Goal: Task Accomplishment & Management: Manage account settings

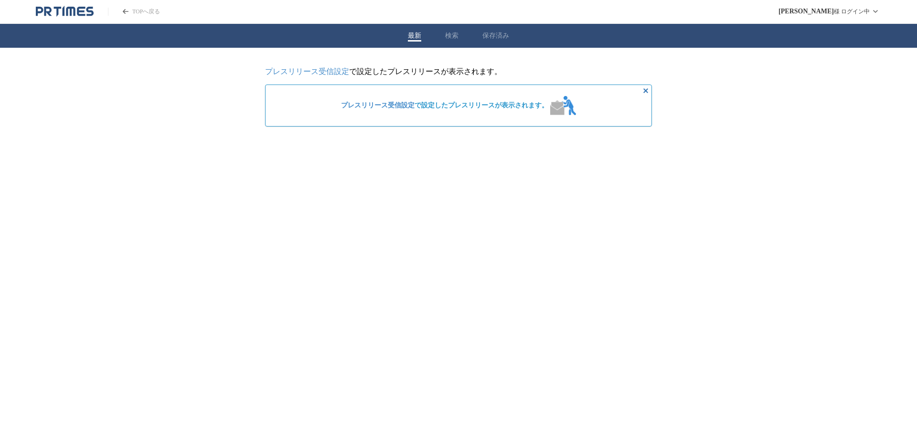
click at [331, 71] on link "プレスリリース受信設定" at bounding box center [307, 71] width 84 height 8
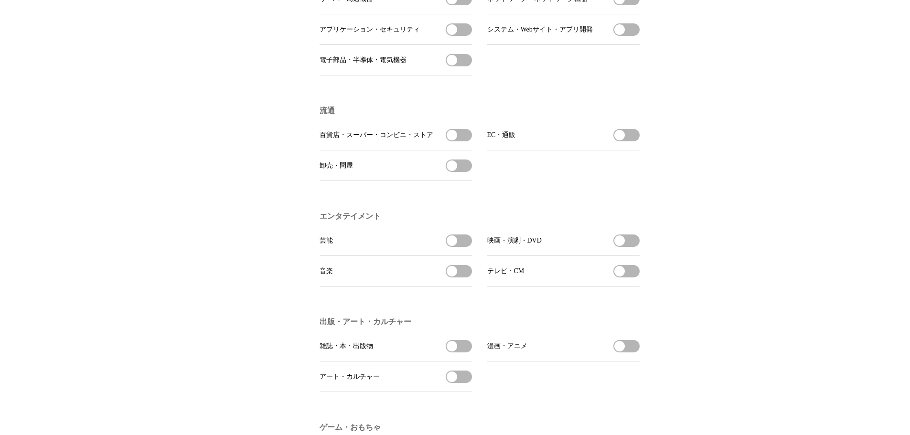
scroll to position [621, 0]
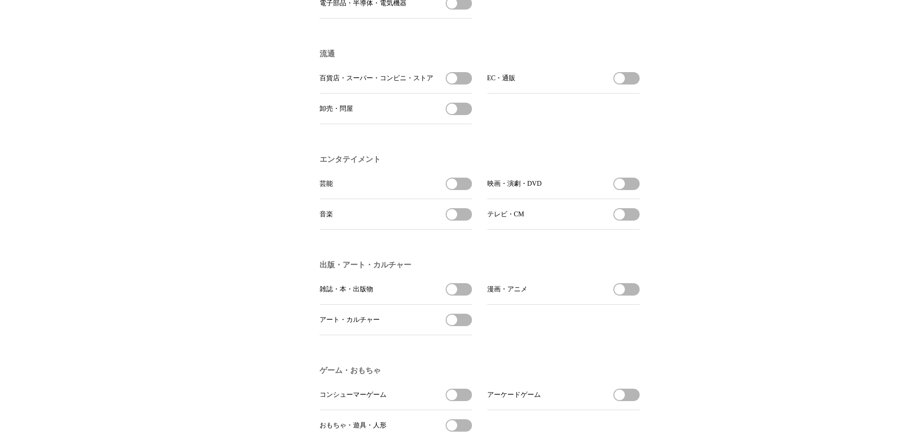
click at [623, 189] on span "button" at bounding box center [619, 184] width 11 height 11
click at [627, 221] on button "テレビ・CMを受信する" at bounding box center [626, 214] width 26 height 12
click at [454, 189] on span "button" at bounding box center [452, 184] width 11 height 11
click at [457, 220] on span "button" at bounding box center [452, 214] width 11 height 11
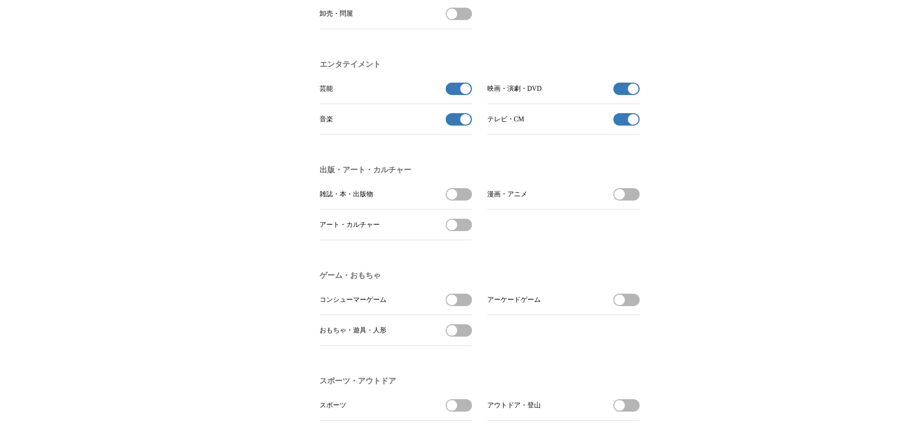
scroll to position [717, 0]
click at [626, 200] on button "漫画・アニメを受信する" at bounding box center [626, 194] width 26 height 12
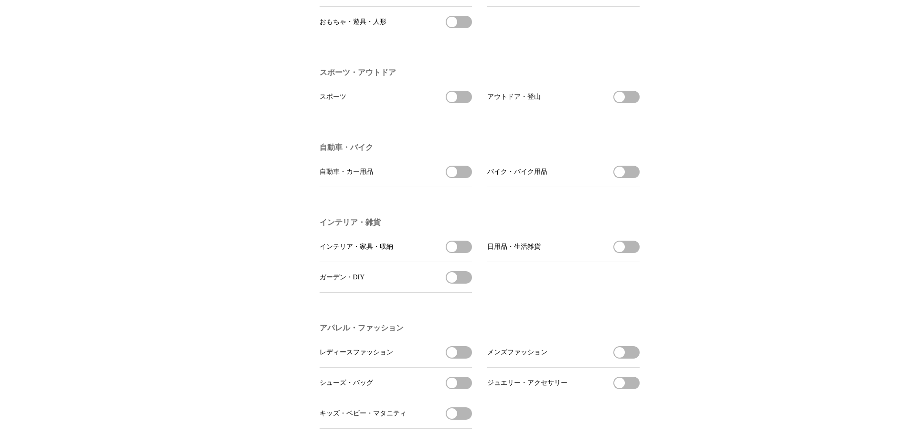
scroll to position [1099, 0]
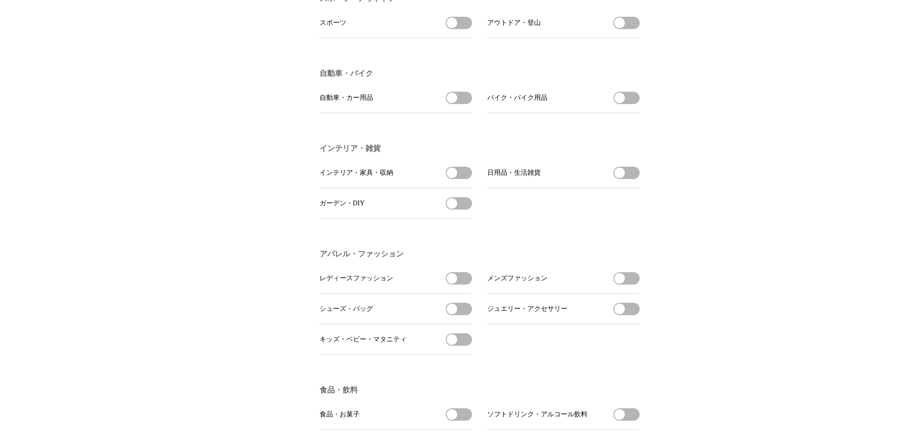
click at [459, 179] on button "インテリア・家具・収納を受信する" at bounding box center [459, 173] width 26 height 12
click at [460, 210] on button "ガーデン・DIYを受信する" at bounding box center [459, 203] width 26 height 12
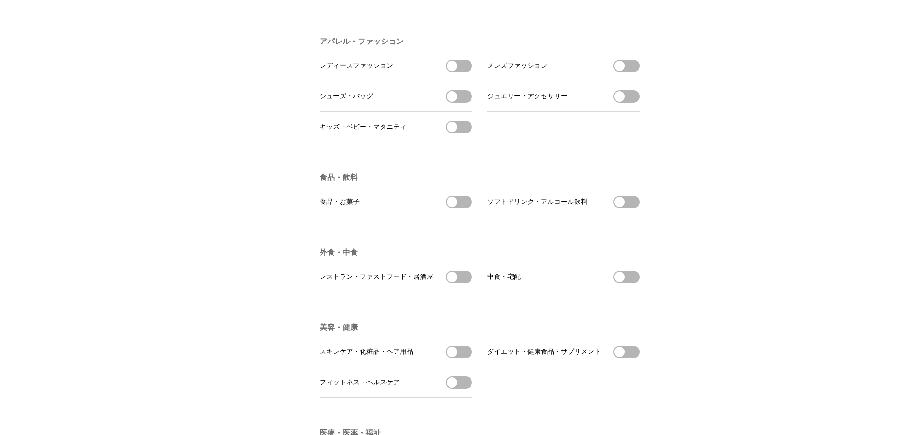
scroll to position [1338, 0]
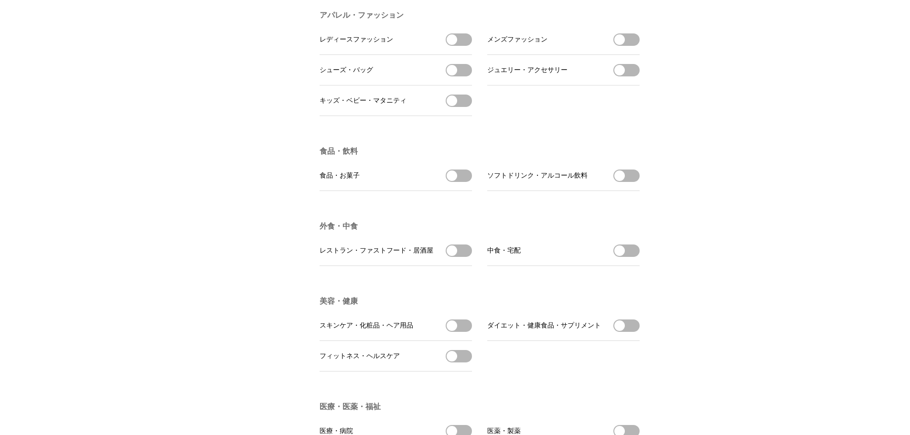
click at [449, 256] on span "button" at bounding box center [452, 251] width 11 height 11
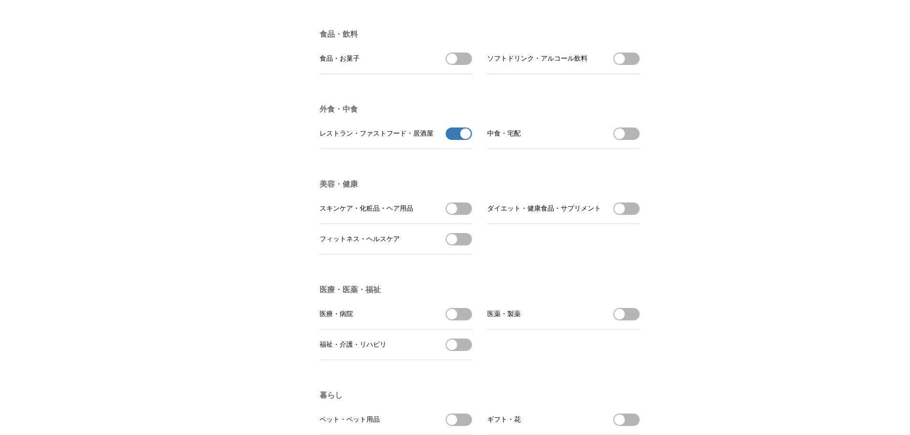
scroll to position [1481, 0]
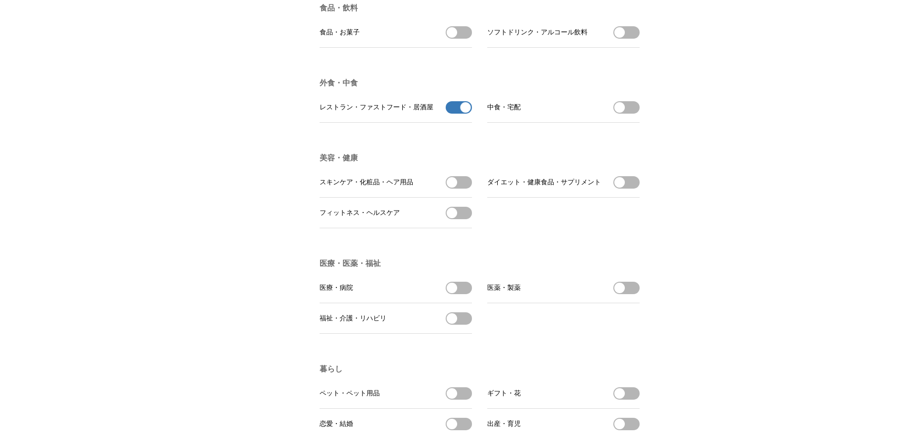
click at [451, 188] on span "button" at bounding box center [452, 182] width 11 height 11
click at [458, 114] on button "レストラン・ファストフード・居酒屋の受信を解除" at bounding box center [459, 107] width 26 height 12
click at [465, 219] on button "フィットネス・ヘルスケアを受信する" at bounding box center [459, 213] width 26 height 12
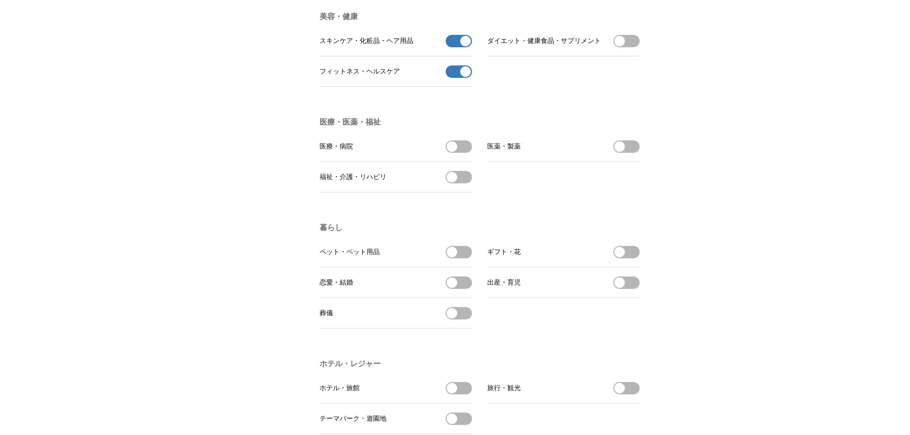
scroll to position [1672, 0]
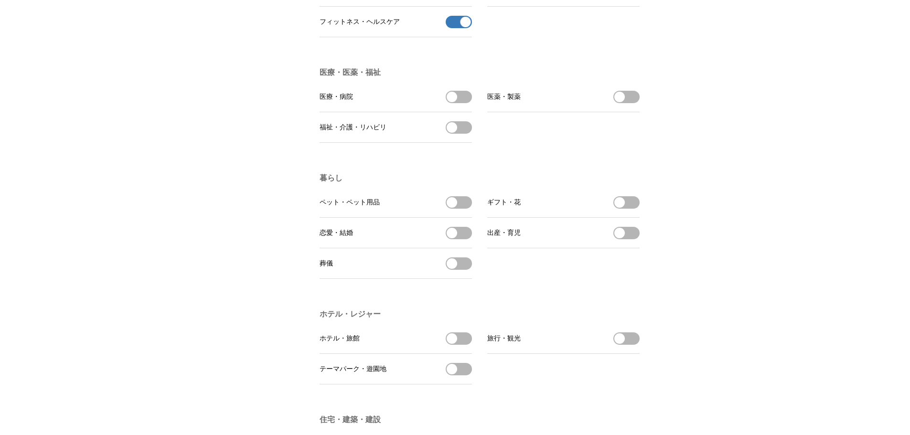
click at [456, 208] on span "button" at bounding box center [452, 202] width 11 height 11
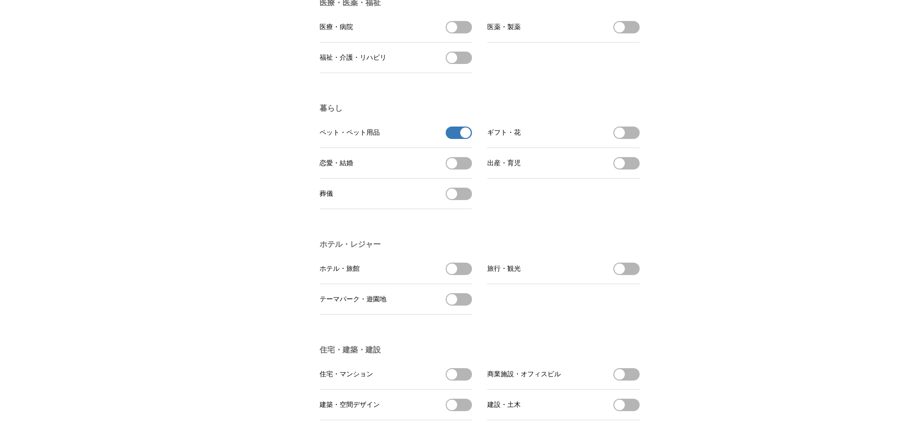
scroll to position [1767, 0]
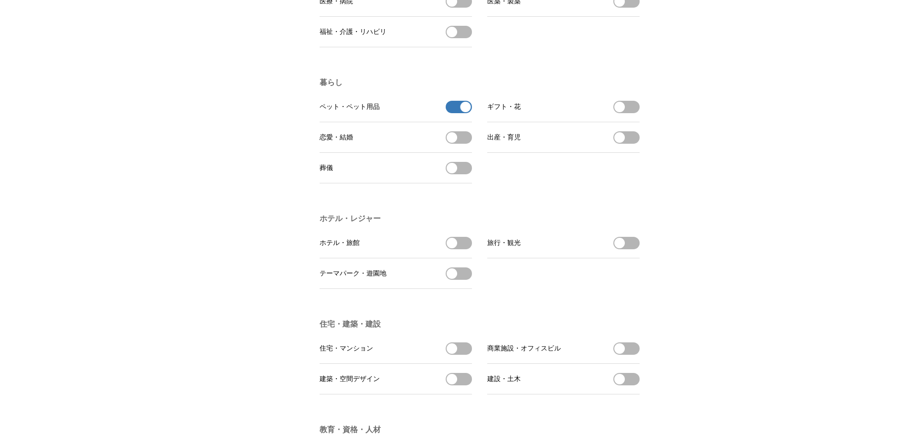
click at [629, 249] on button "旅行・観光を受信する" at bounding box center [626, 243] width 26 height 12
click at [460, 249] on button "ホテル・旅館を受信する" at bounding box center [459, 243] width 26 height 12
click at [461, 280] on button "テーマパーク・遊園地を受信する" at bounding box center [459, 274] width 26 height 12
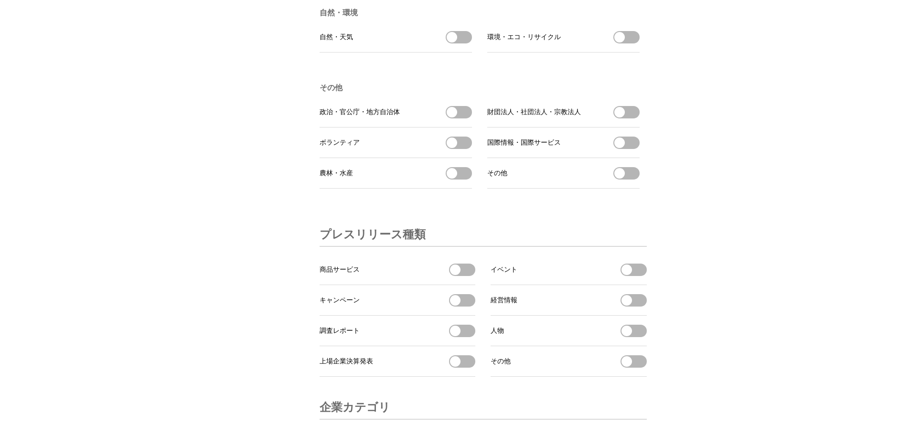
scroll to position [2866, 0]
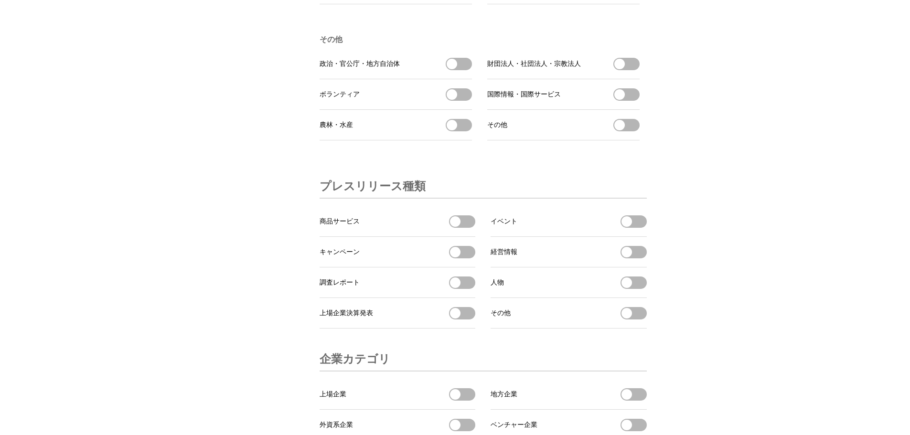
click at [464, 228] on button "商品サービスを受信する" at bounding box center [462, 221] width 26 height 12
click at [639, 228] on button "イベントを受信する" at bounding box center [634, 221] width 26 height 12
click at [463, 258] on button "キャンペーンを受信する" at bounding box center [462, 252] width 26 height 12
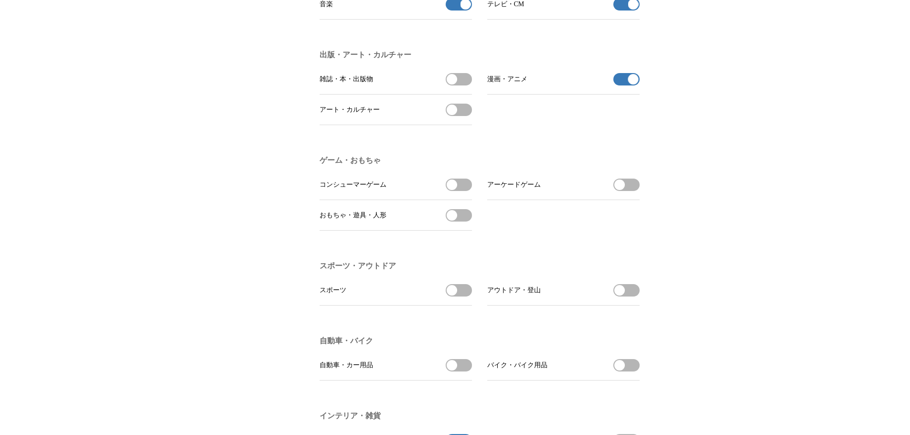
scroll to position [0, 0]
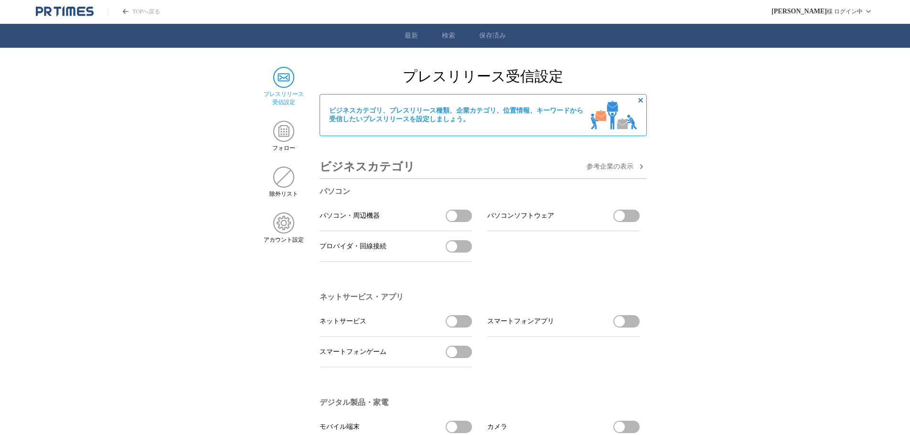
click at [410, 39] on link "最新" at bounding box center [411, 36] width 13 height 9
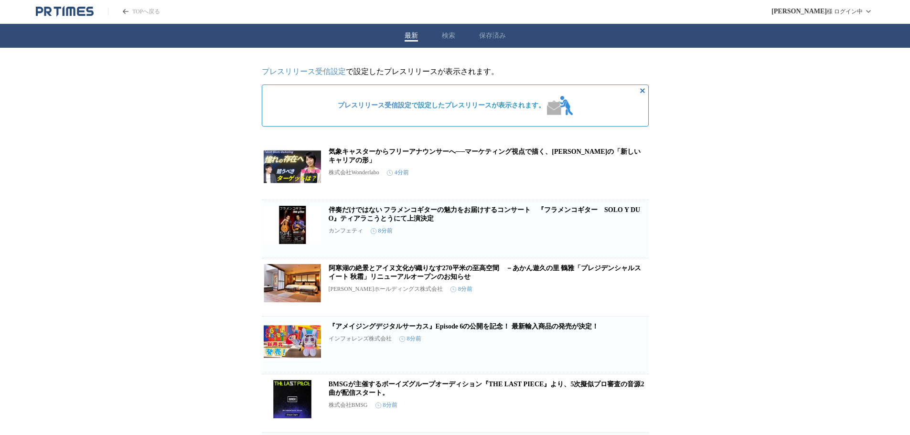
click at [84, 14] on icon "PR TIMESのトップページはこちら" at bounding box center [81, 11] width 8 height 9
click at [644, 91] on icon "非表示にする" at bounding box center [642, 90] width 5 height 5
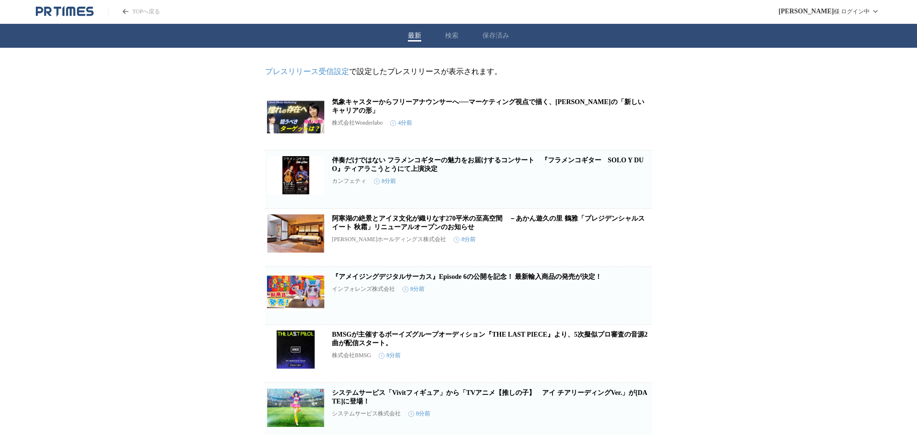
click at [489, 38] on button "保存済み" at bounding box center [495, 36] width 27 height 9
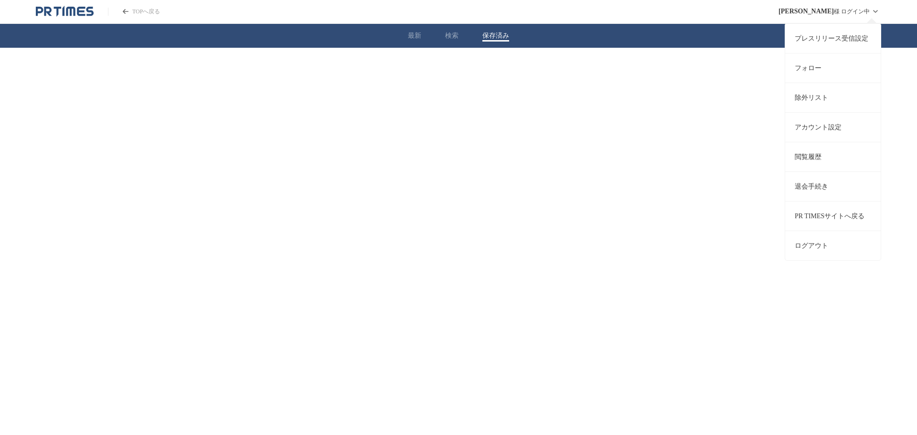
click at [859, 42] on link "プレスリリース受信設定" at bounding box center [833, 38] width 96 height 30
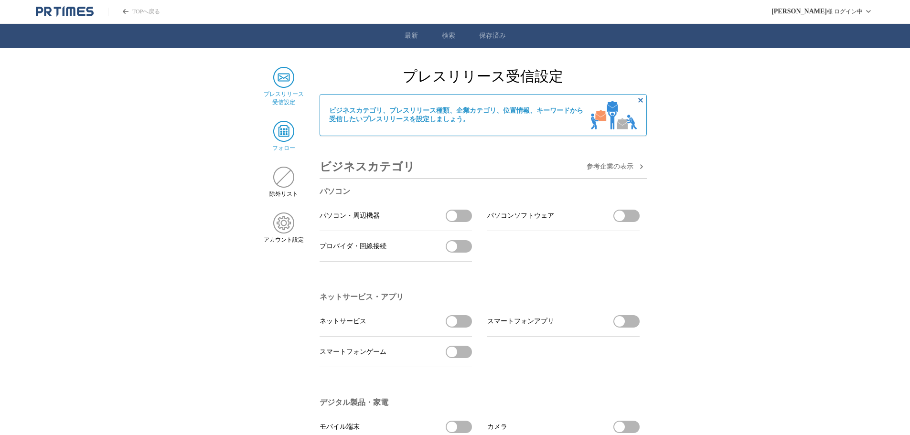
click at [284, 136] on img at bounding box center [283, 131] width 21 height 21
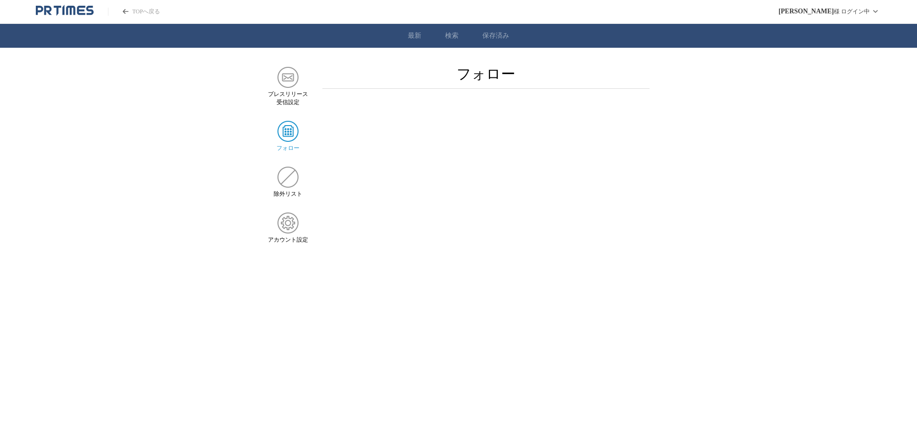
click at [147, 10] on link "TOPへ戻る" at bounding box center [134, 12] width 52 height 8
